Goal: Information Seeking & Learning: Learn about a topic

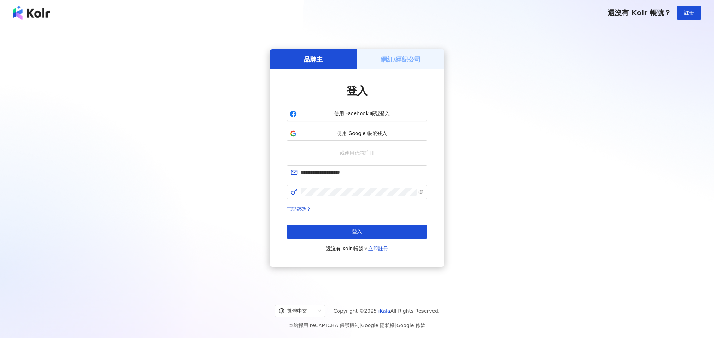
click at [377, 233] on button "登入" at bounding box center [356, 231] width 141 height 14
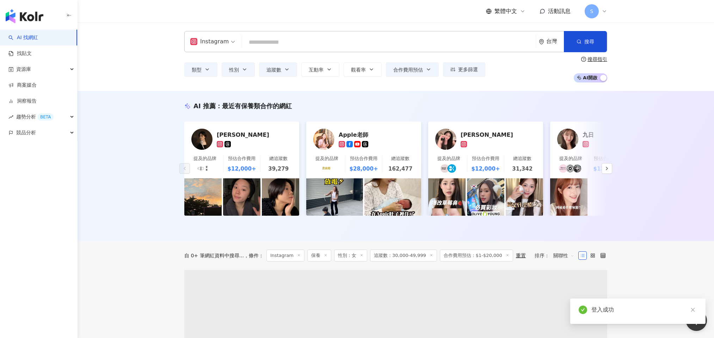
click at [284, 43] on input "search" at bounding box center [389, 42] width 288 height 13
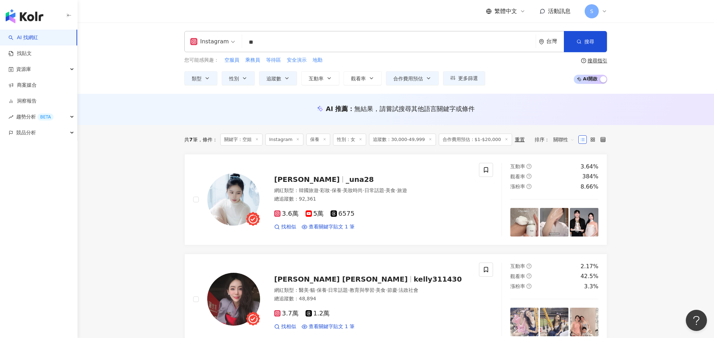
drag, startPoint x: 138, startPoint y: 125, endPoint x: 254, endPoint y: 64, distance: 131.1
click at [138, 125] on div "AI 推薦 ： 無結果，請嘗試搜尋其他語言關鍵字或條件" at bounding box center [395, 109] width 636 height 31
click at [232, 62] on span "空服員" at bounding box center [231, 60] width 15 height 7
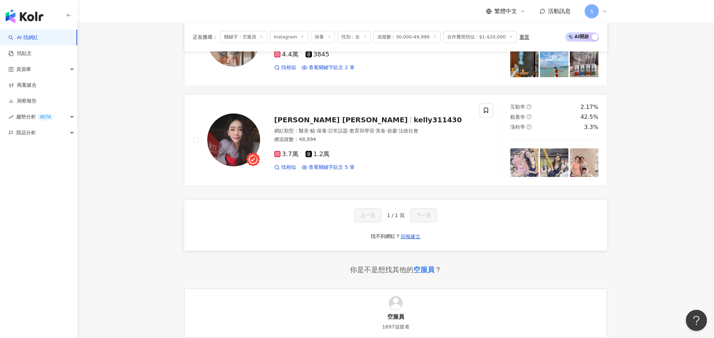
scroll to position [301, 0]
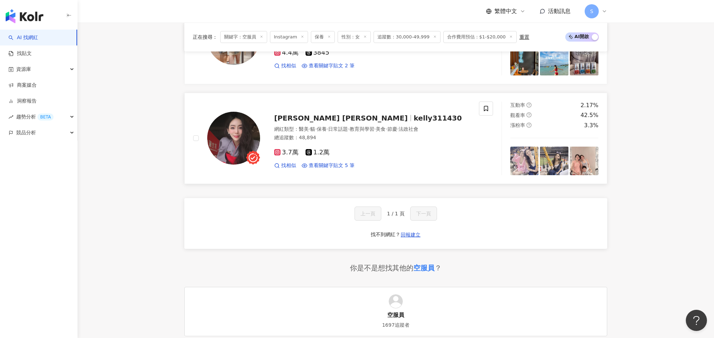
click at [230, 132] on img at bounding box center [233, 138] width 53 height 53
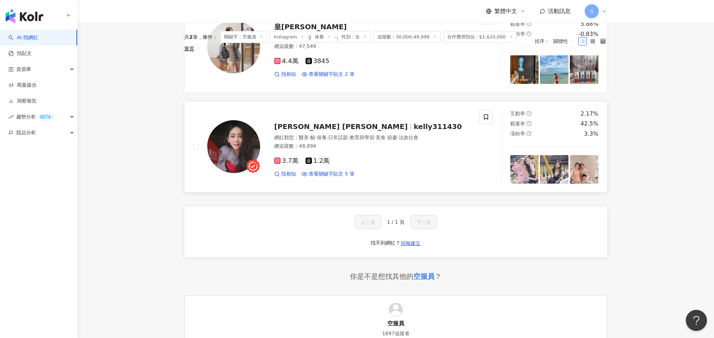
scroll to position [0, 0]
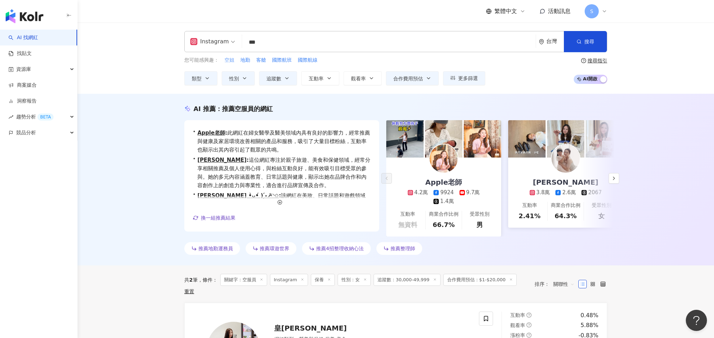
click at [230, 62] on span "空姐" at bounding box center [229, 60] width 10 height 7
type input "**"
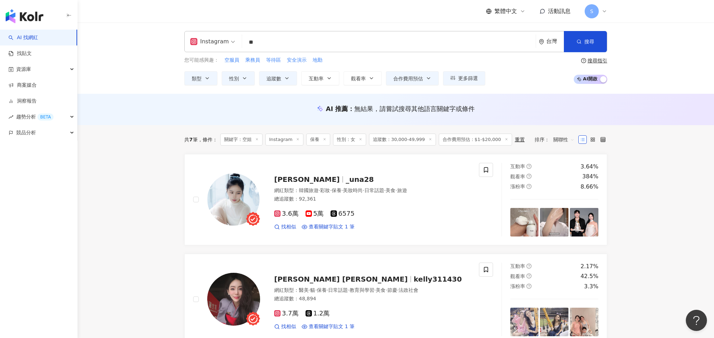
click at [265, 42] on input "**" at bounding box center [389, 42] width 288 height 13
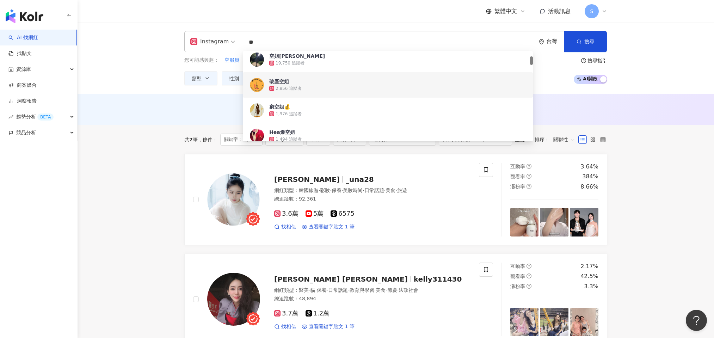
scroll to position [54, 0]
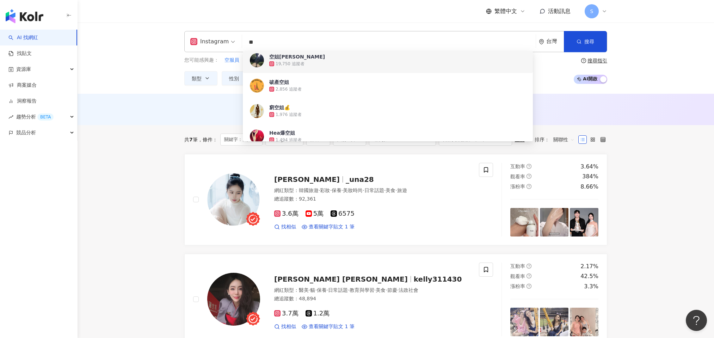
click at [285, 62] on div "19,750 追蹤者" at bounding box center [289, 64] width 29 height 6
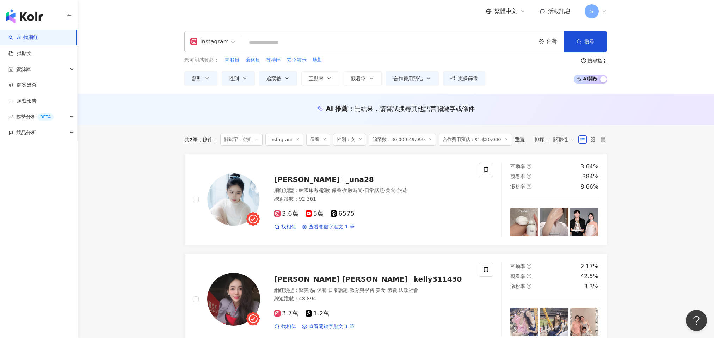
click at [276, 47] on input "search" at bounding box center [389, 42] width 288 height 13
click at [232, 61] on span "空服員" at bounding box center [231, 60] width 15 height 7
type input "***"
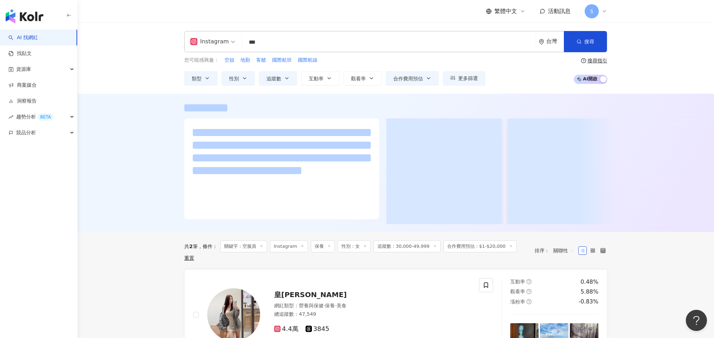
click at [273, 43] on input "***" at bounding box center [389, 42] width 288 height 13
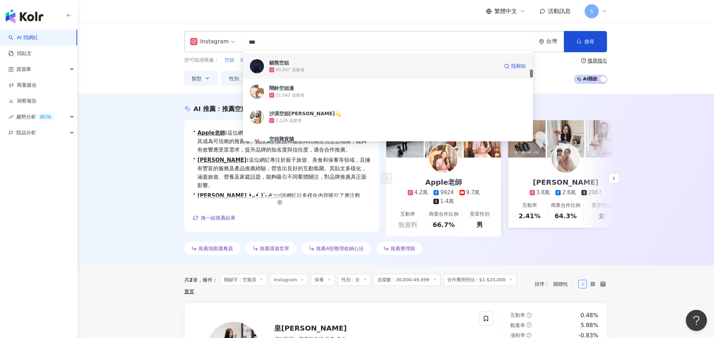
scroll to position [201, 0]
click at [275, 61] on div "貓熊空姐" at bounding box center [279, 61] width 20 height 7
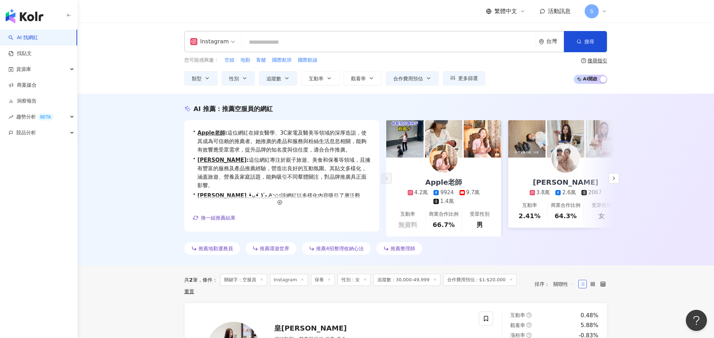
click at [264, 45] on input "search" at bounding box center [389, 42] width 288 height 13
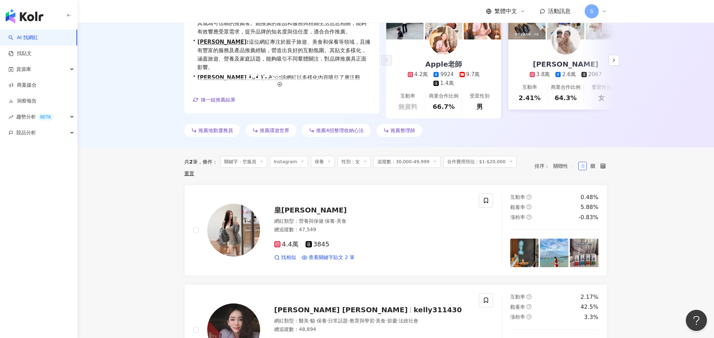
scroll to position [0, 0]
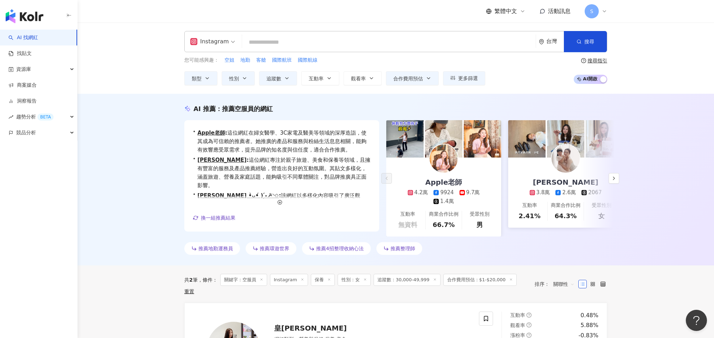
click at [270, 40] on input "search" at bounding box center [389, 42] width 288 height 13
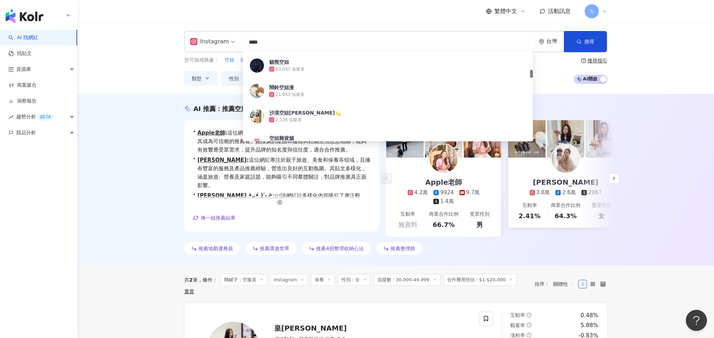
type input "**"
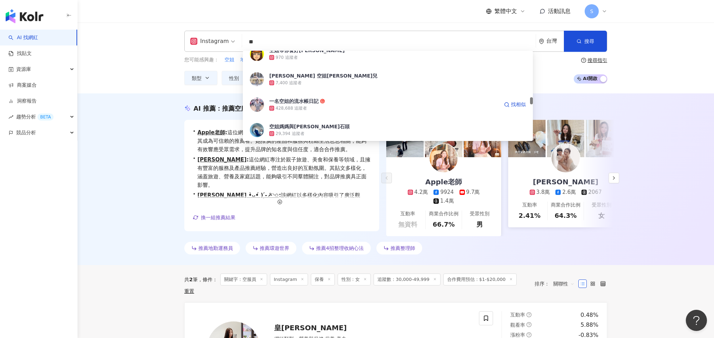
scroll to position [601, 0]
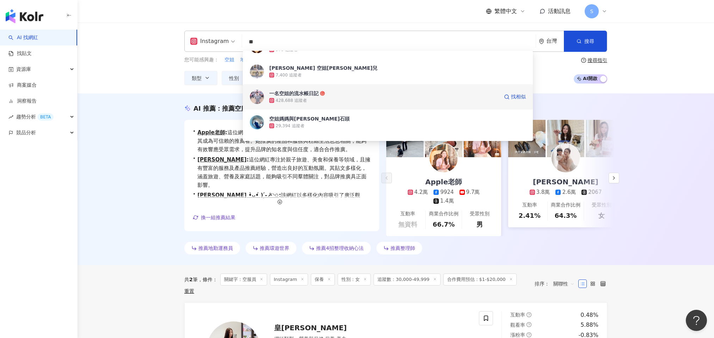
click at [297, 96] on div "一名空姐的流水帳日記" at bounding box center [293, 93] width 49 height 7
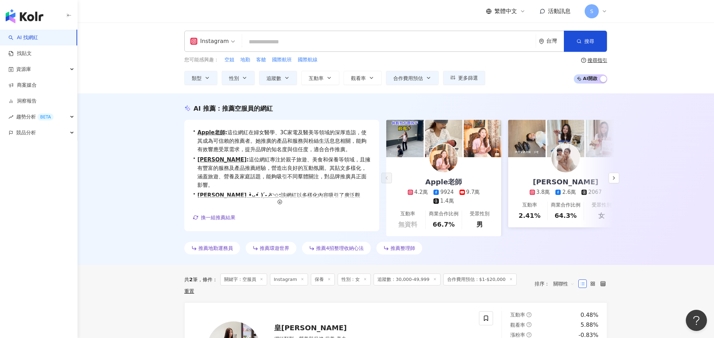
click at [266, 38] on input "search" at bounding box center [389, 41] width 288 height 13
click at [302, 44] on input "search" at bounding box center [389, 41] width 288 height 13
drag, startPoint x: 230, startPoint y: 60, endPoint x: 247, endPoint y: 60, distance: 16.9
click at [230, 60] on span "空姐" at bounding box center [229, 59] width 10 height 7
type input "**"
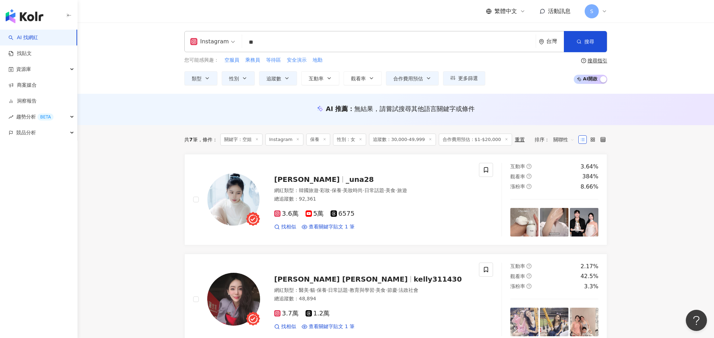
click at [325, 140] on line at bounding box center [324, 139] width 2 height 2
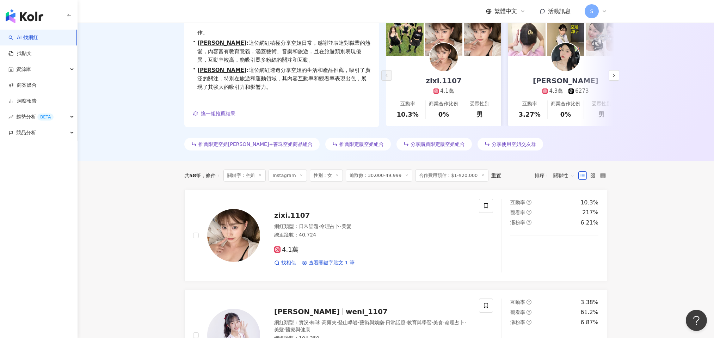
scroll to position [143, 0]
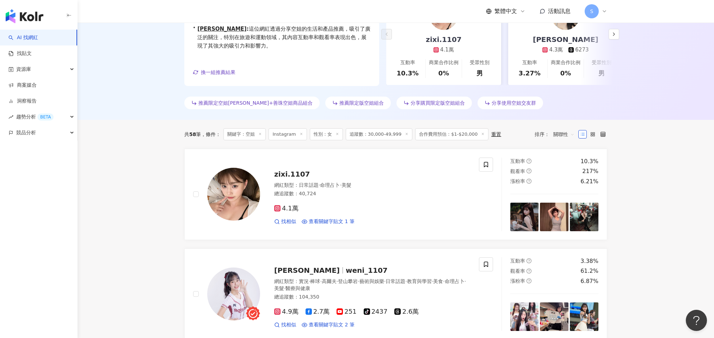
click at [482, 134] on line at bounding box center [483, 134] width 2 height 2
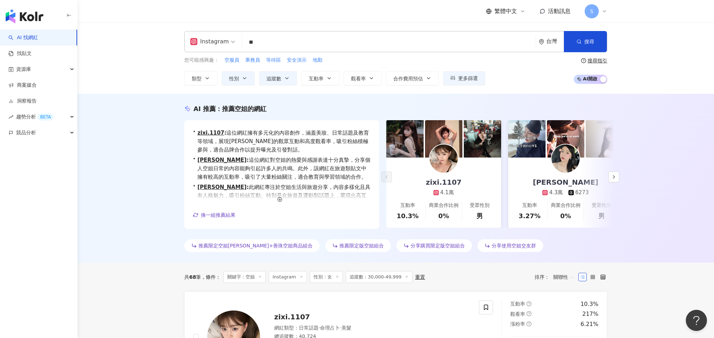
click at [410, 246] on span "分享購買限定版空姐組合" at bounding box center [437, 246] width 54 height 6
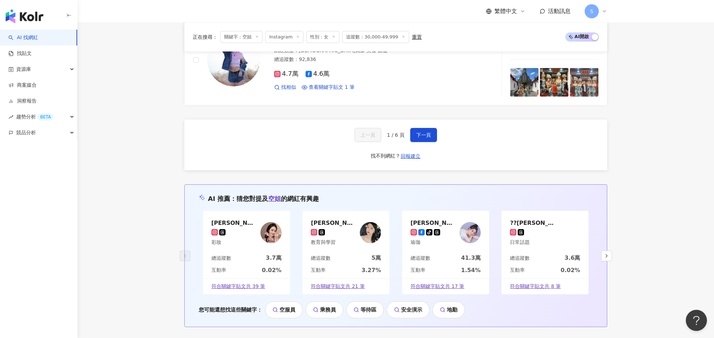
scroll to position [1333, 0]
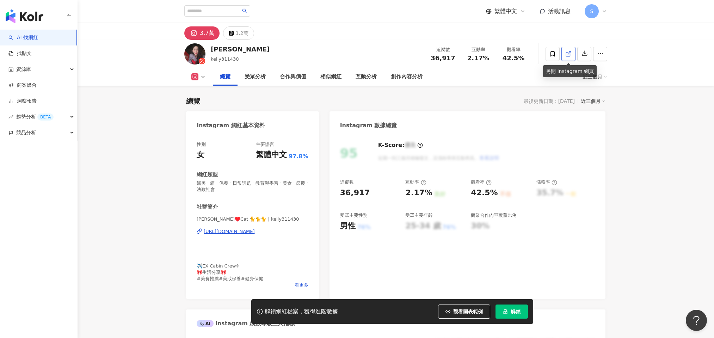
click at [569, 52] on icon at bounding box center [568, 54] width 6 height 6
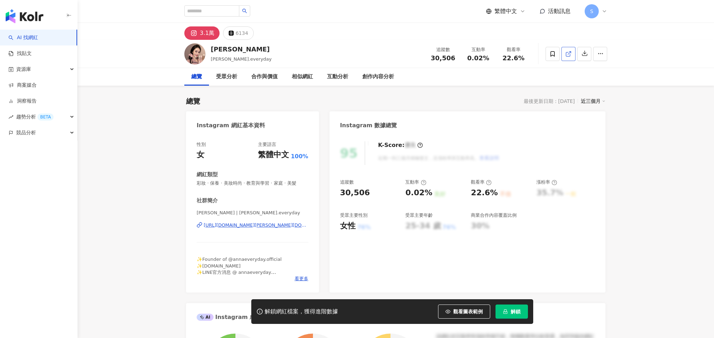
click at [569, 54] on icon at bounding box center [568, 54] width 6 height 6
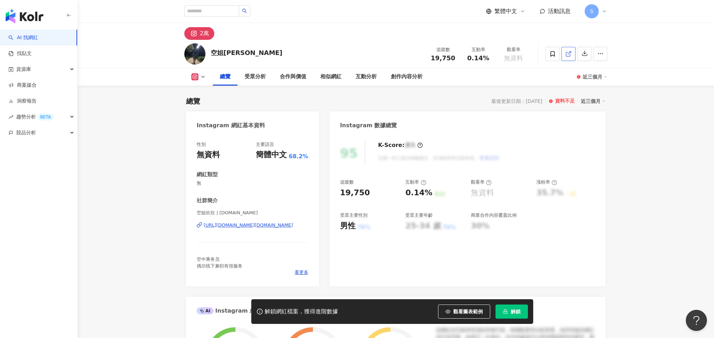
click at [569, 55] on icon at bounding box center [568, 54] width 6 height 6
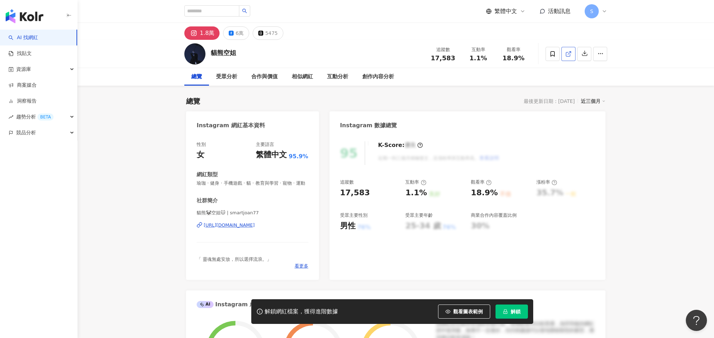
click at [569, 55] on icon at bounding box center [568, 54] width 6 height 6
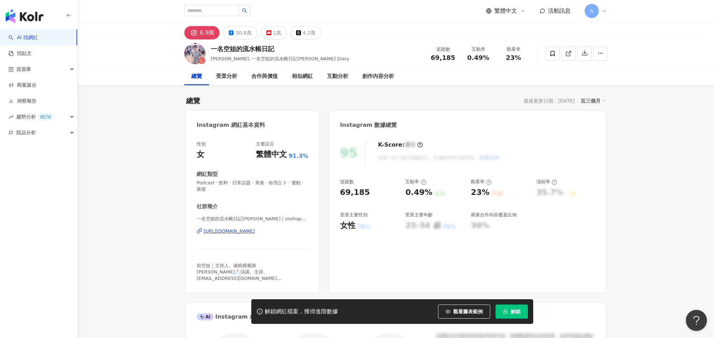
scroll to position [1, 0]
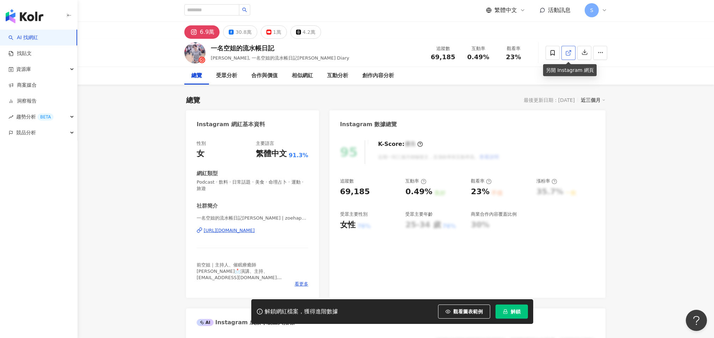
click at [569, 54] on icon at bounding box center [568, 53] width 6 height 6
